Goal: Navigation & Orientation: Find specific page/section

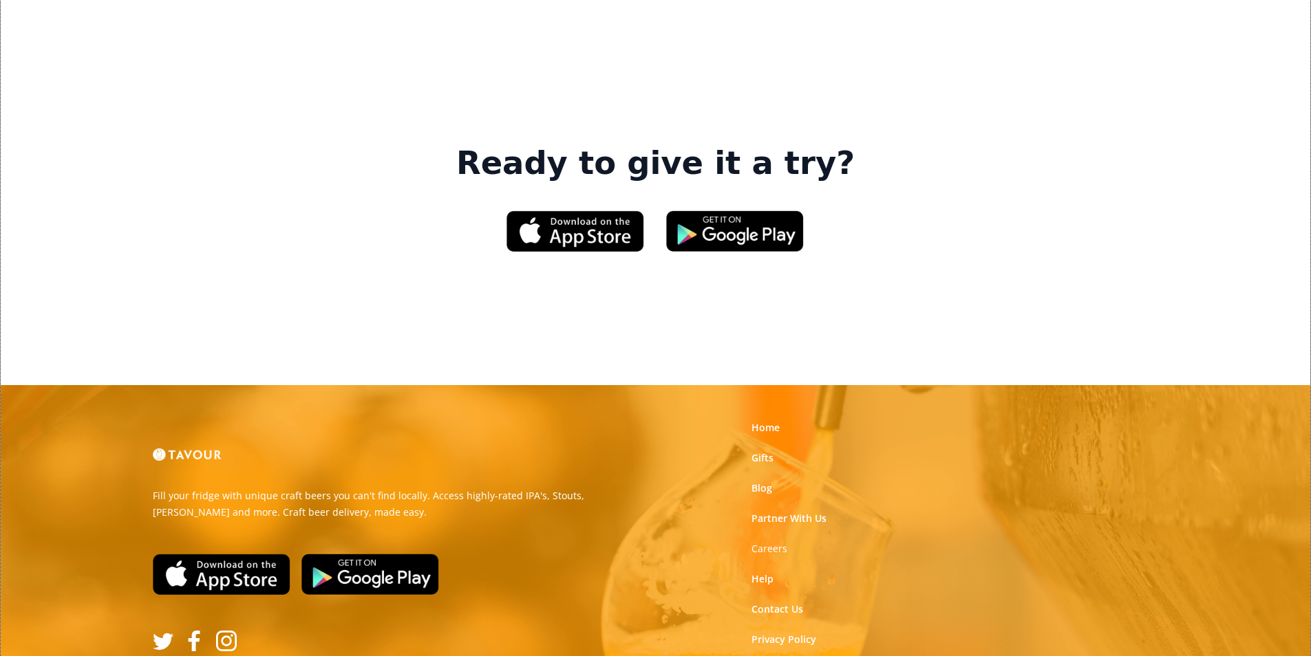
scroll to position [2082, 0]
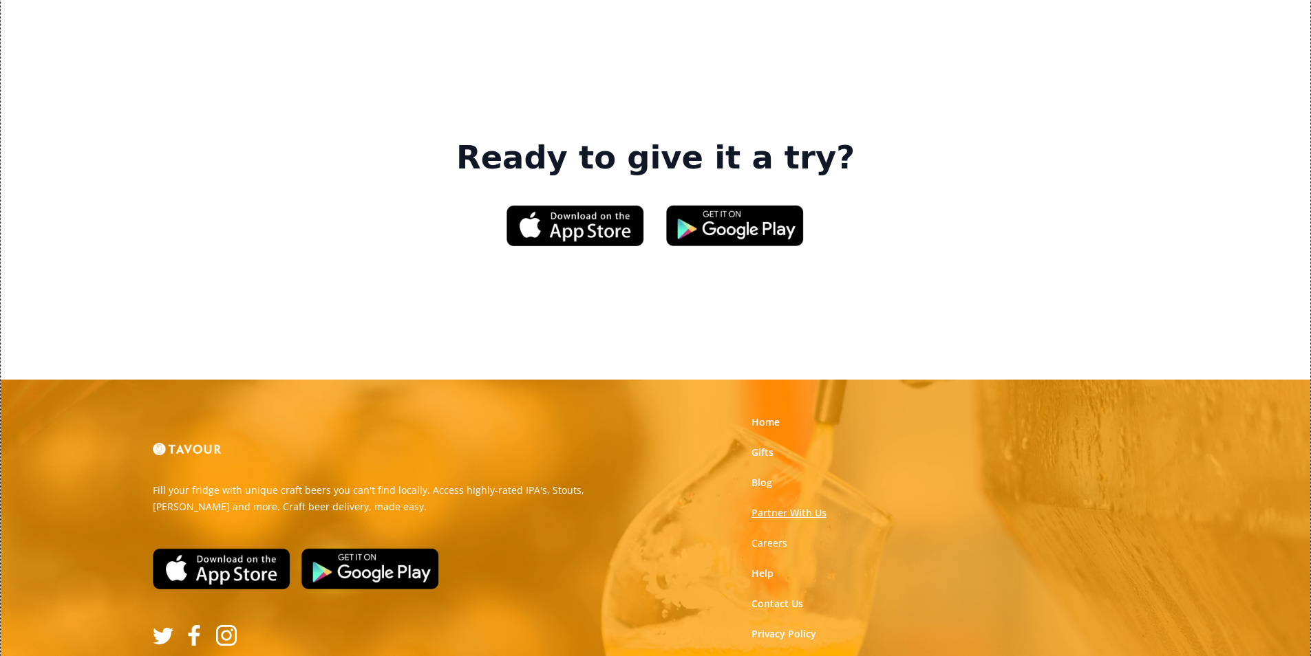
click at [819, 506] on link "Partner With Us" at bounding box center [788, 513] width 75 height 14
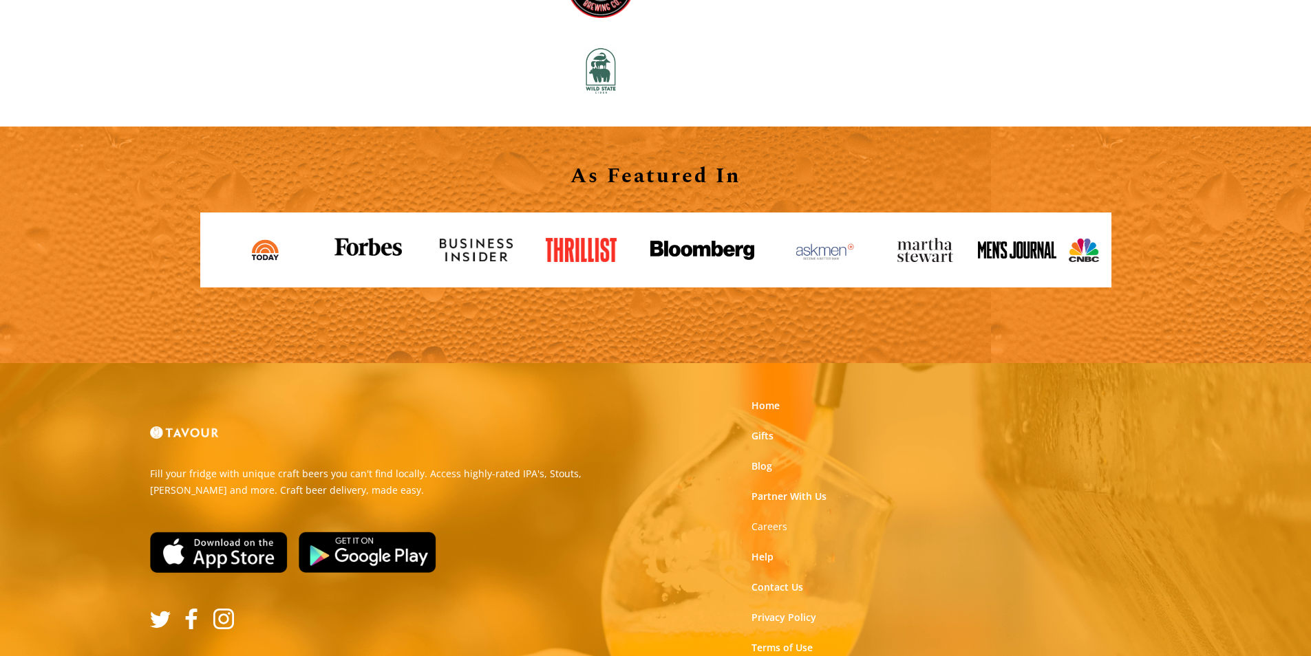
scroll to position [1518, 0]
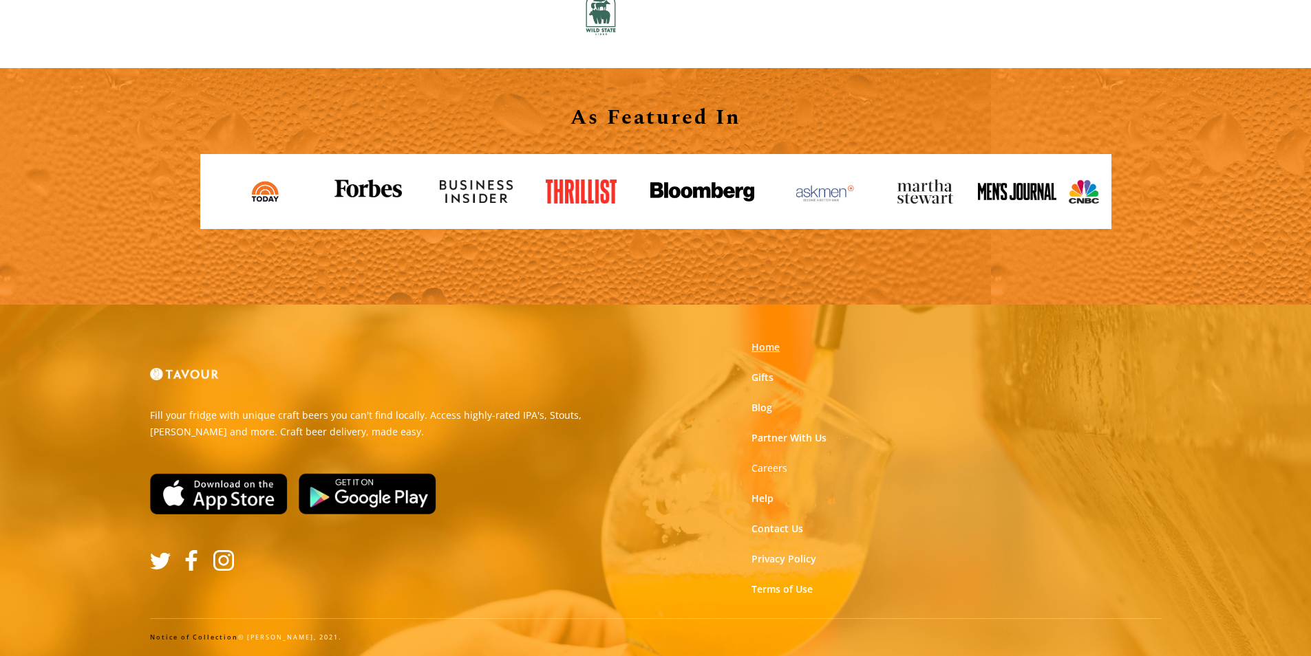
click at [771, 346] on link "Home" at bounding box center [765, 348] width 28 height 14
